Goal: Find specific page/section: Find specific page/section

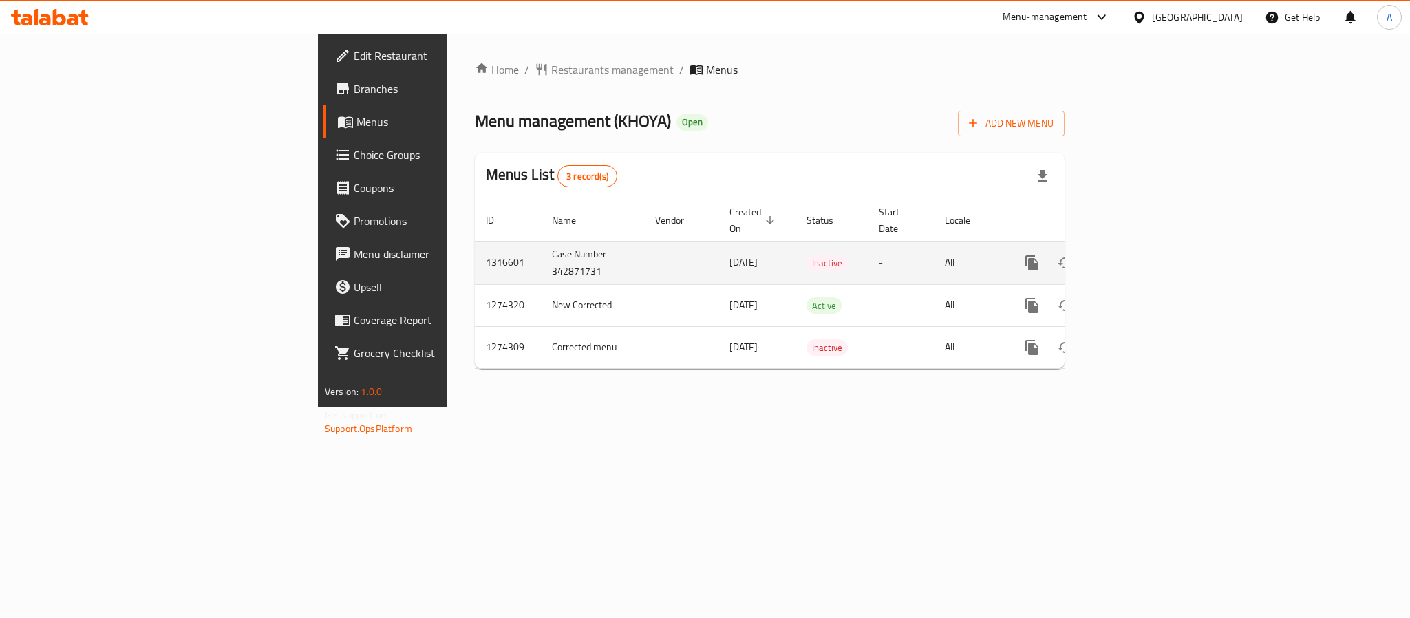
click at [541, 259] on td "Case Number 342871731" at bounding box center [592, 262] width 103 height 43
copy td "342871731"
click at [475, 244] on td "1316601" at bounding box center [508, 262] width 66 height 43
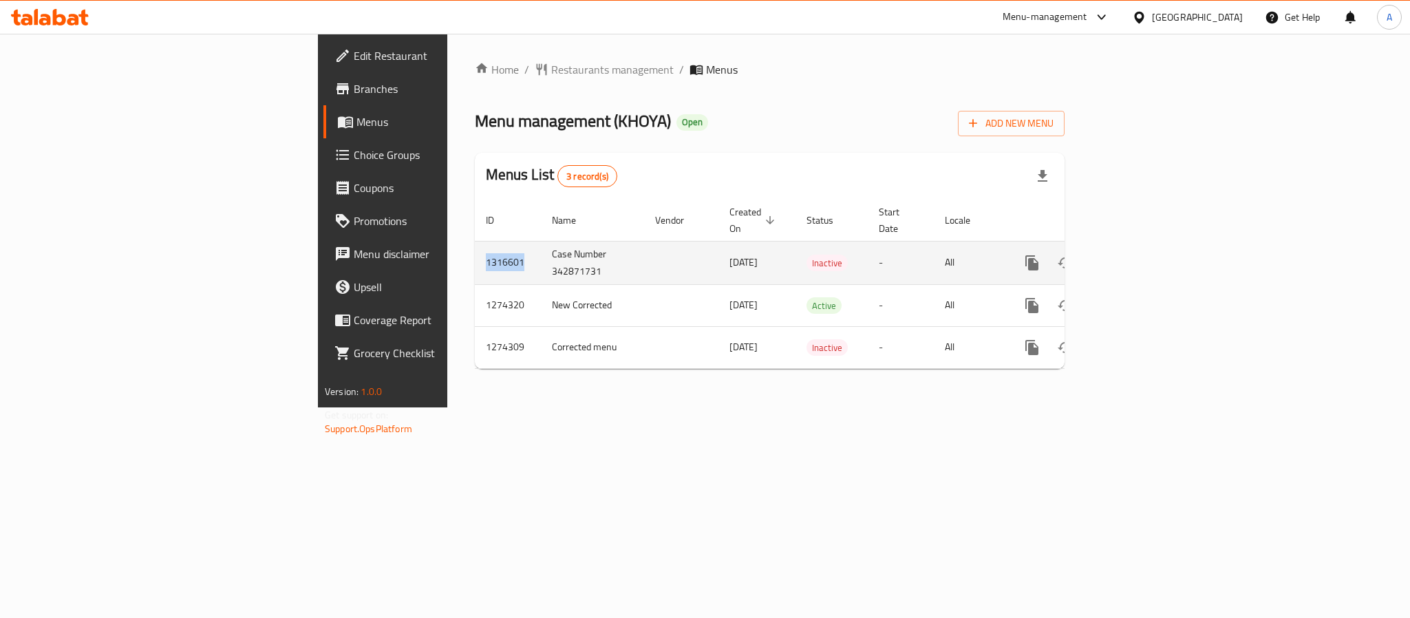
copy td "1316601"
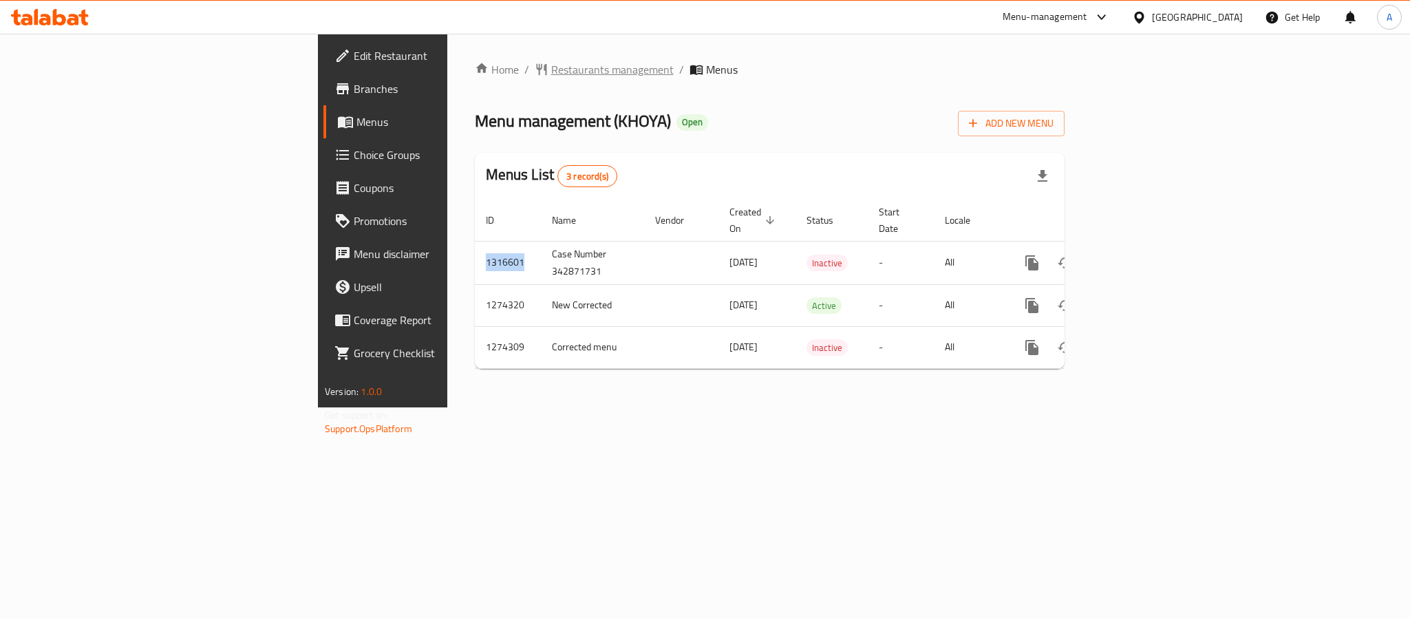
click at [551, 65] on span "Restaurants management" at bounding box center [612, 69] width 122 height 17
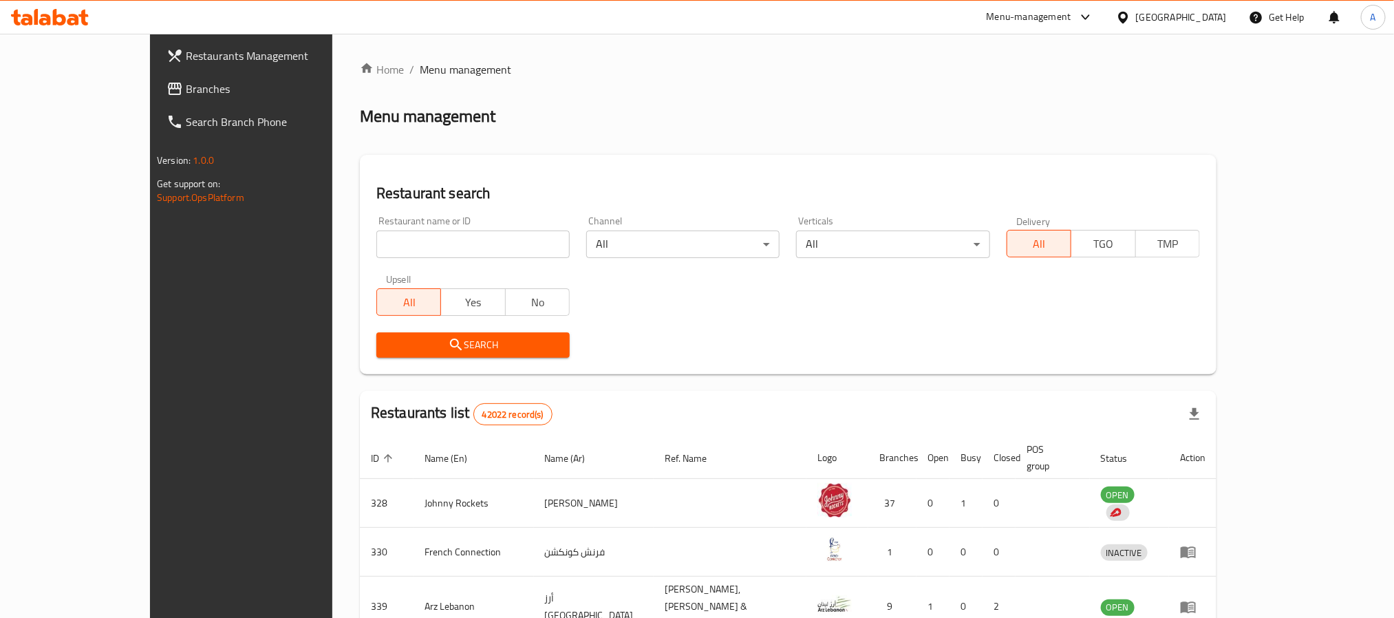
click at [186, 95] on span "Branches" at bounding box center [279, 88] width 186 height 17
